Goal: Information Seeking & Learning: Learn about a topic

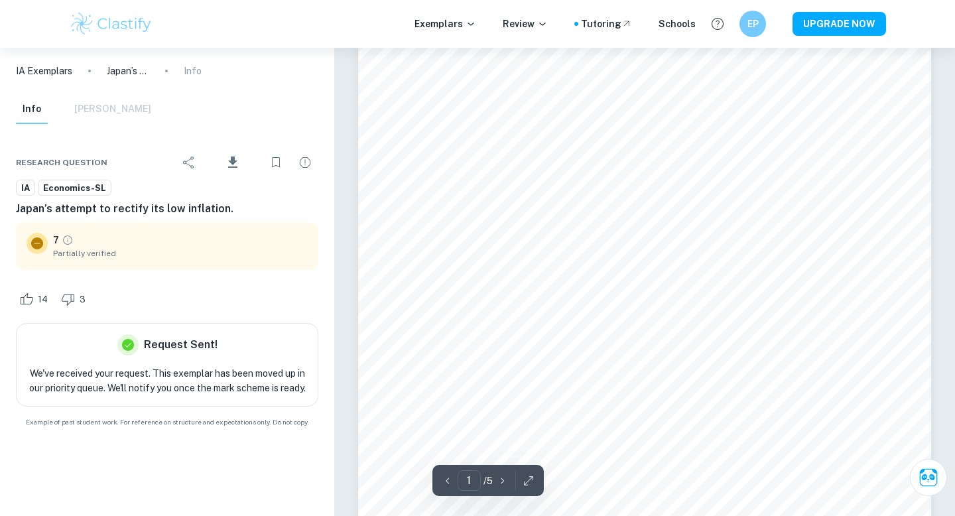
scroll to position [82, 0]
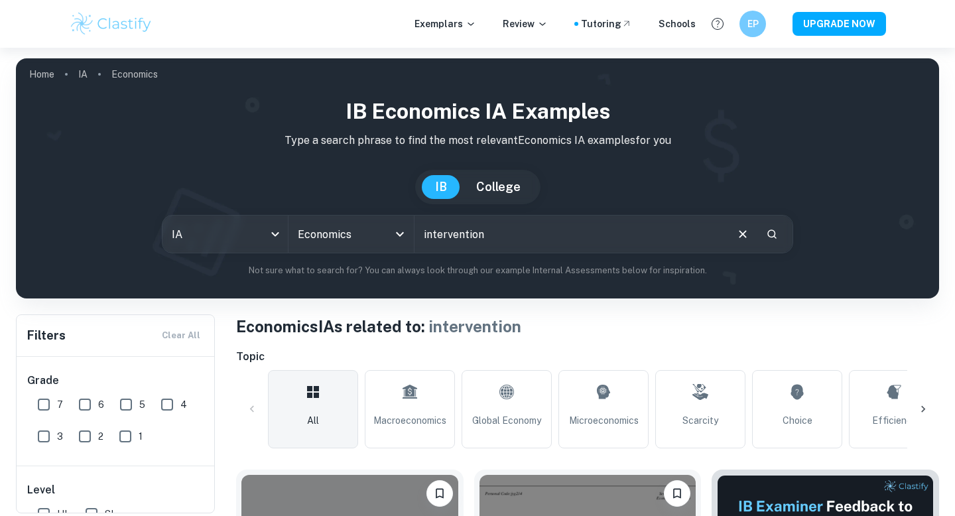
click at [455, 241] on input "intervention" at bounding box center [570, 234] width 310 height 37
type input "disinflation"
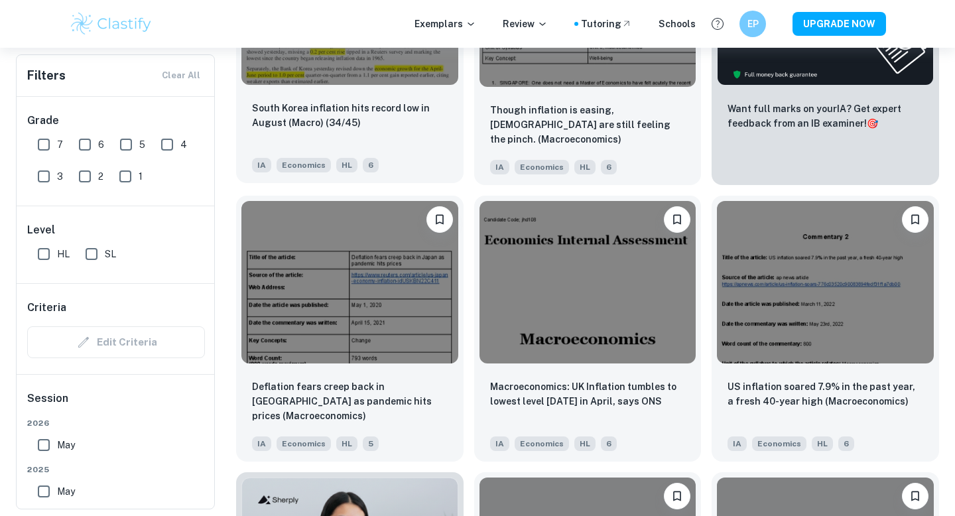
scroll to position [574, 0]
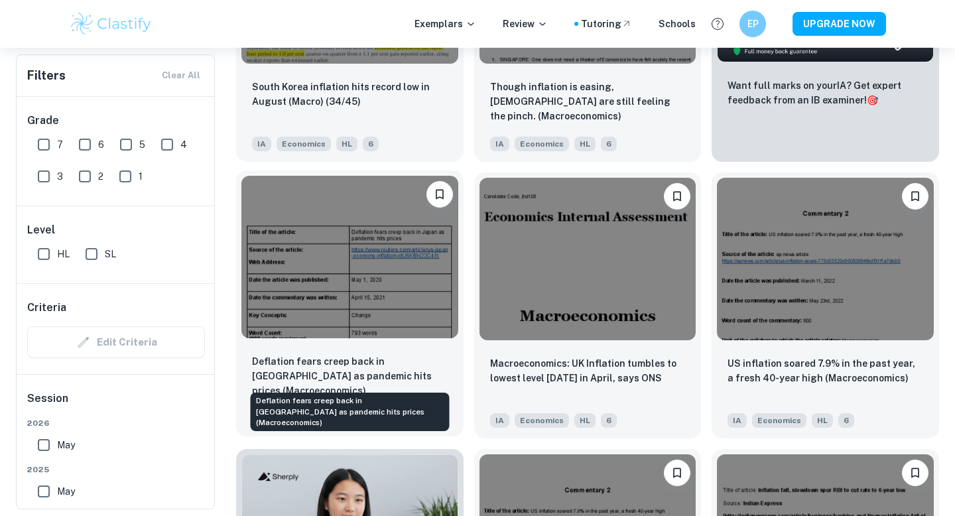
click at [369, 373] on p "Deflation fears creep back in Japan as pandemic hits prices (Macroeconomics)" at bounding box center [350, 376] width 196 height 44
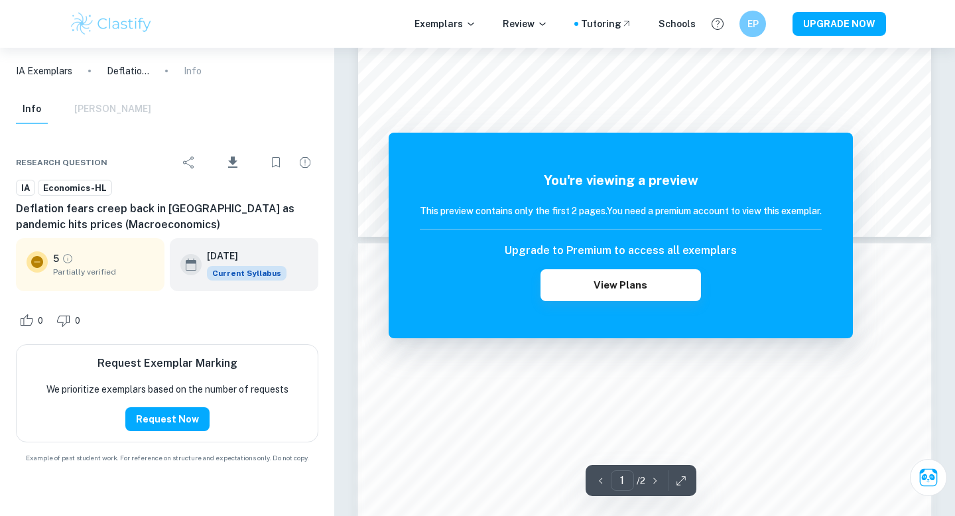
scroll to position [1262, 0]
